Goal: Ask a question

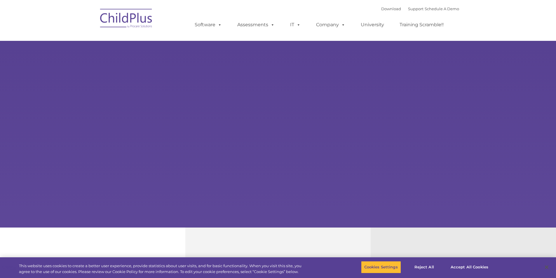
select select "MEDIUM"
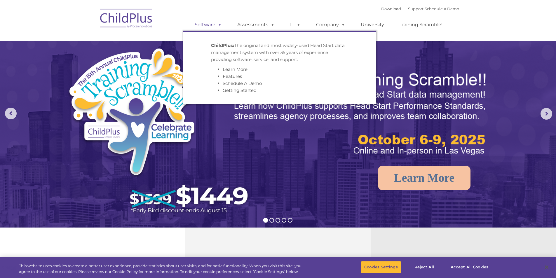
click at [201, 30] on link "Software" at bounding box center [208, 25] width 39 height 12
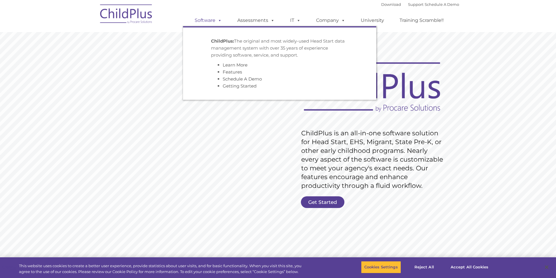
click at [203, 20] on link "Software" at bounding box center [208, 21] width 39 height 12
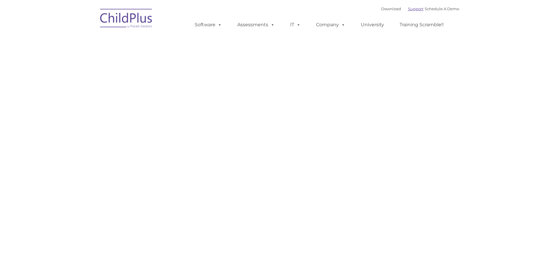
type input ""
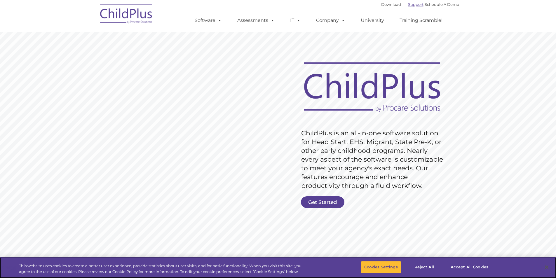
click at [408, 5] on link "Support" at bounding box center [415, 4] width 15 height 5
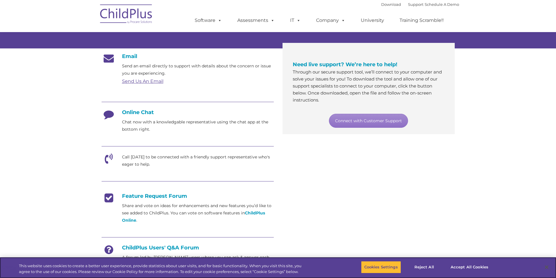
scroll to position [88, 0]
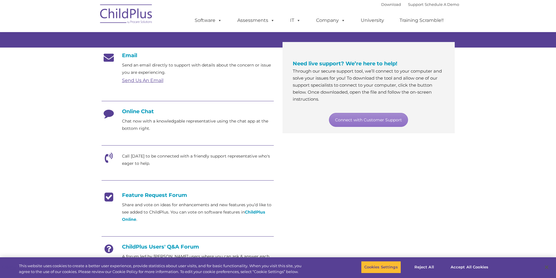
click at [139, 111] on h4 "Online Chat" at bounding box center [188, 111] width 172 height 6
click at [137, 130] on p "Chat now with a knowledgable representative using the chat app at the bottom ri…" at bounding box center [198, 125] width 152 height 15
click at [240, 126] on p "Chat now with a knowledgable representative using the chat app at the bottom ri…" at bounding box center [198, 125] width 152 height 15
click at [354, 122] on link "Connect with Customer Support" at bounding box center [368, 120] width 79 height 14
